Goal: Information Seeking & Learning: Learn about a topic

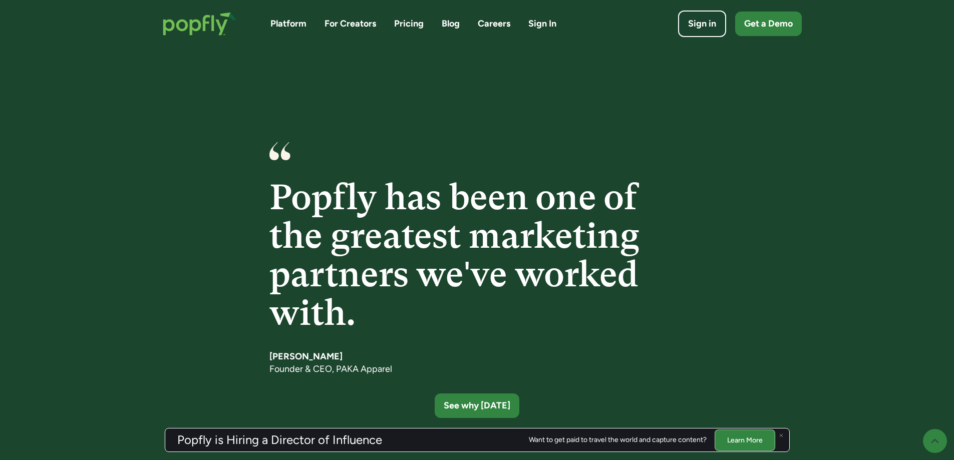
scroll to position [2590, 0]
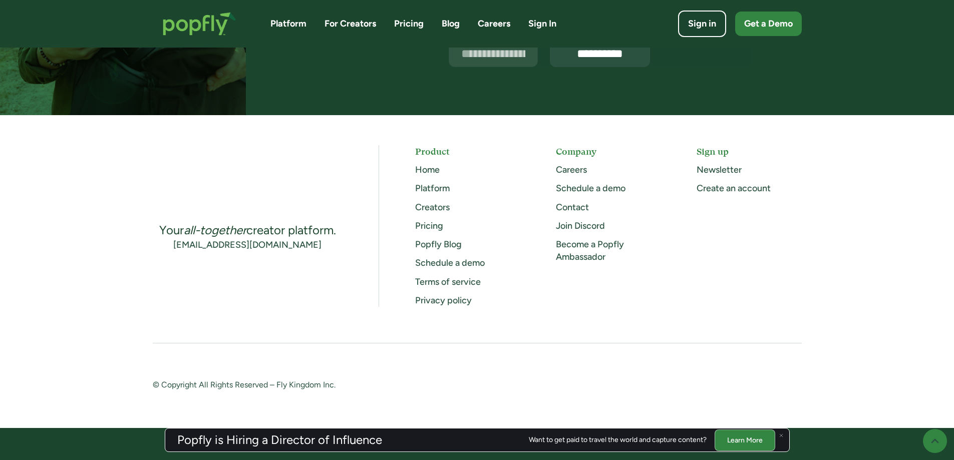
click at [583, 169] on link "Careers" at bounding box center [571, 169] width 31 height 11
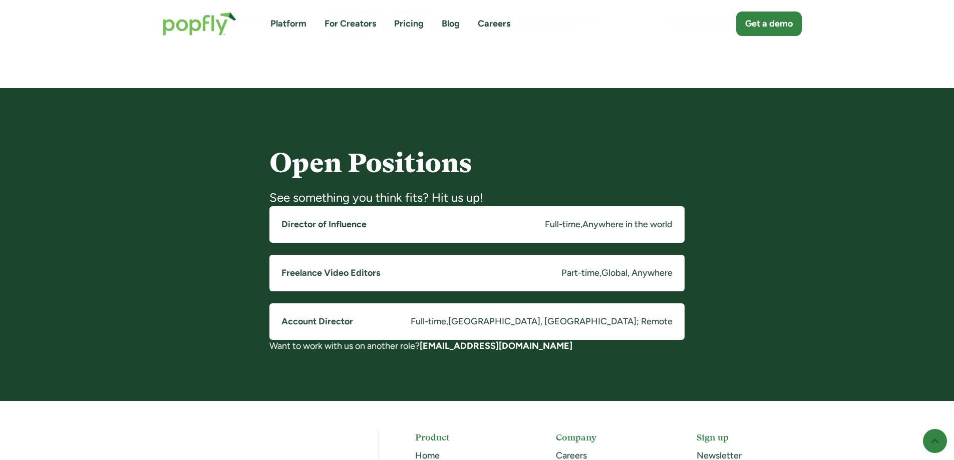
scroll to position [701, 0]
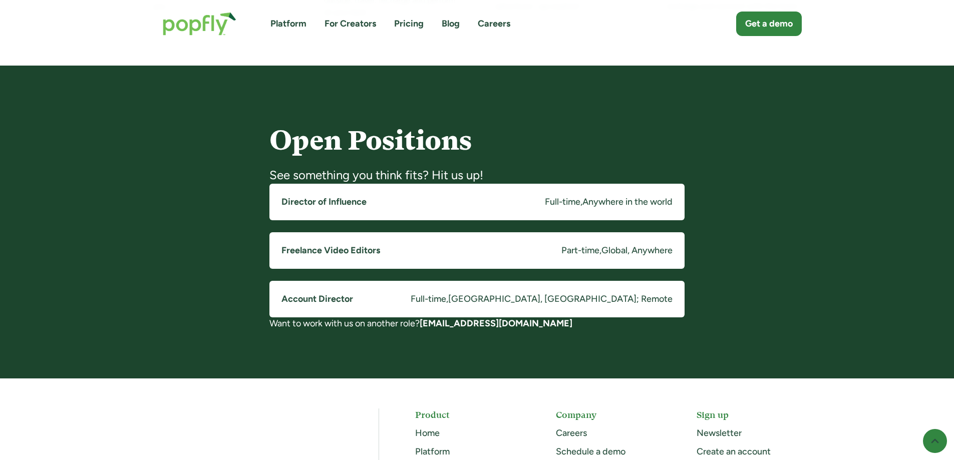
click at [370, 209] on link "Director of Influence Full-time , Anywhere in the world" at bounding box center [476, 202] width 415 height 37
